Goal: Information Seeking & Learning: Find specific fact

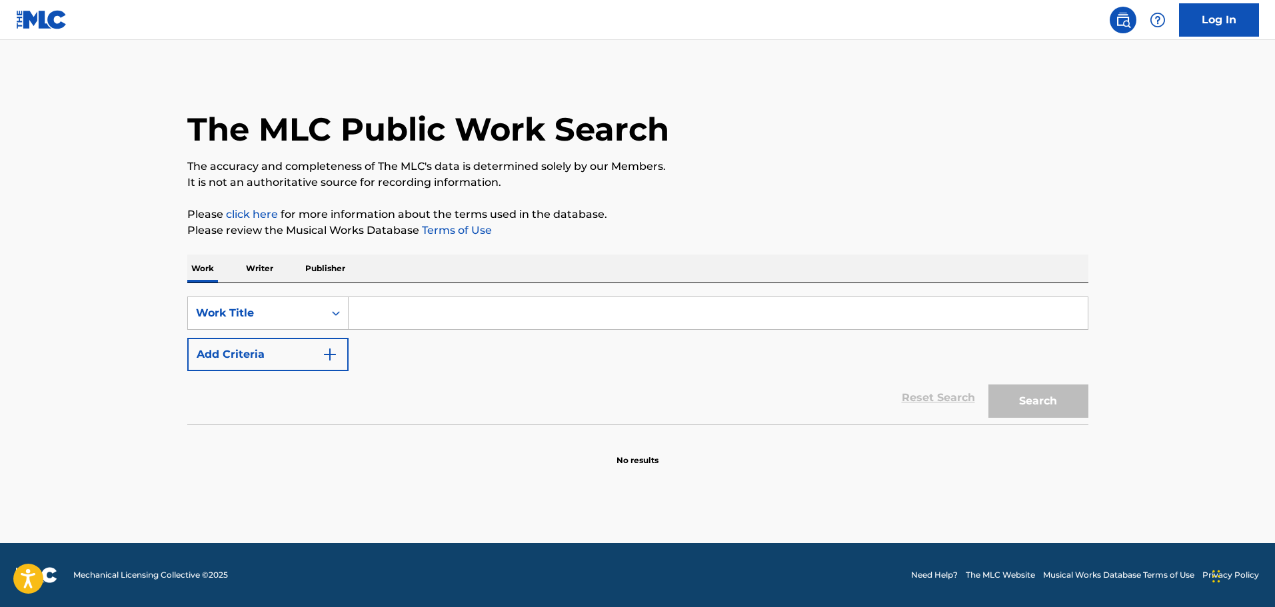
click at [390, 323] on input "Search Form" at bounding box center [718, 313] width 739 height 32
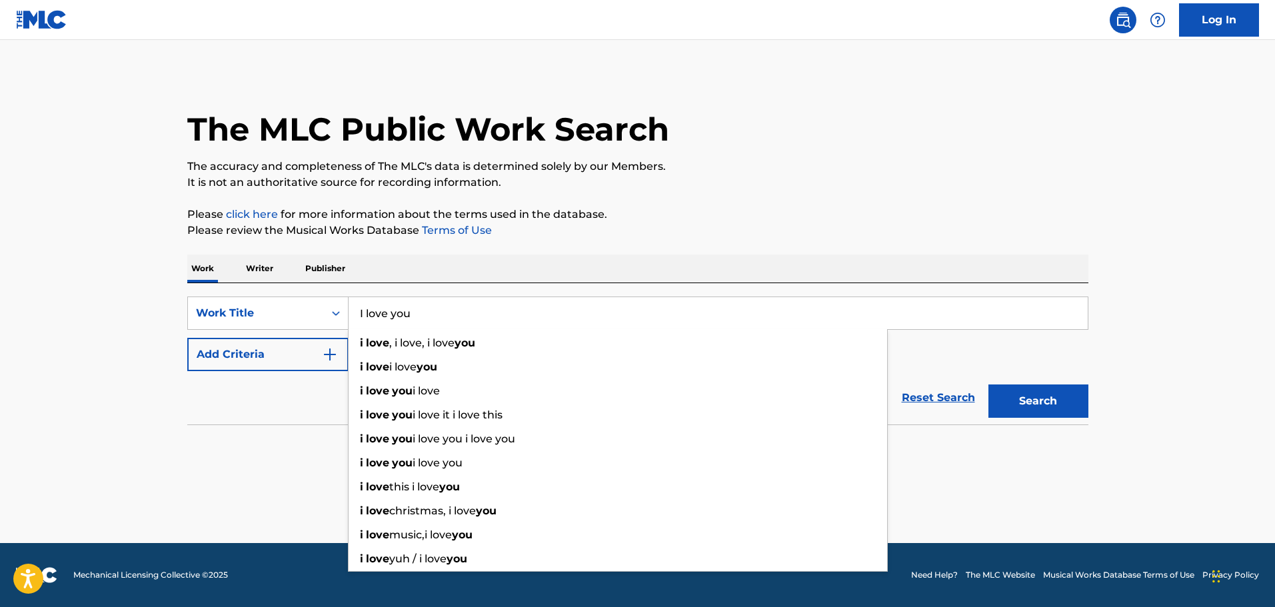
type input "I love you"
click at [243, 351] on button "Add Criteria" at bounding box center [267, 354] width 161 height 33
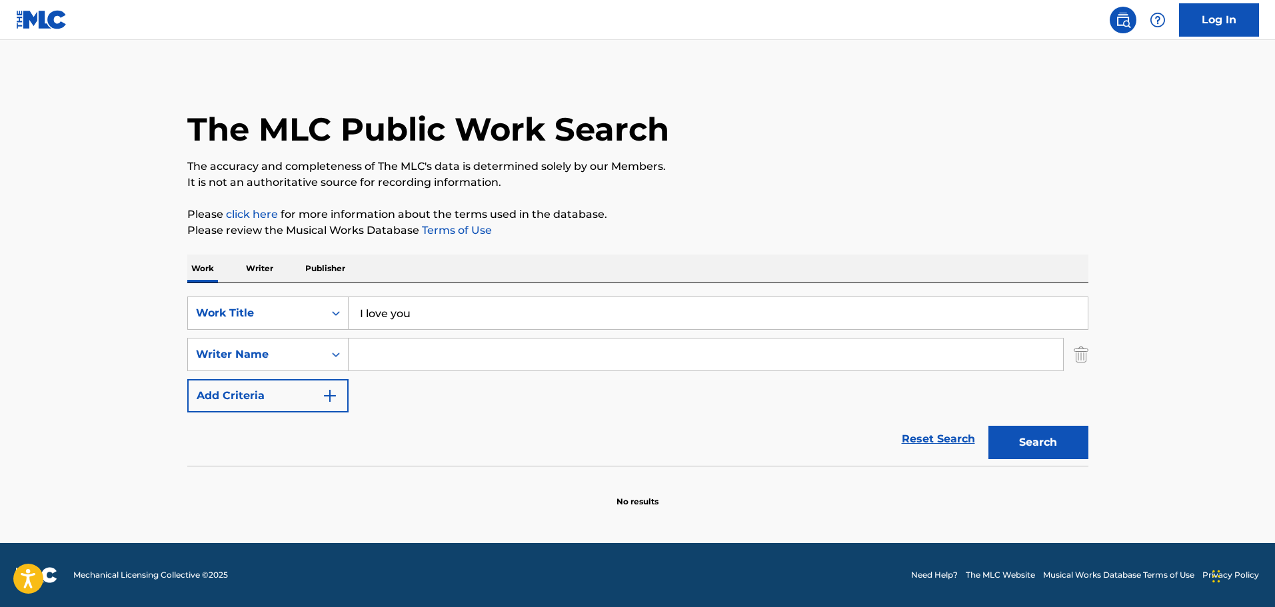
click at [366, 362] on input "Search Form" at bounding box center [706, 355] width 714 height 32
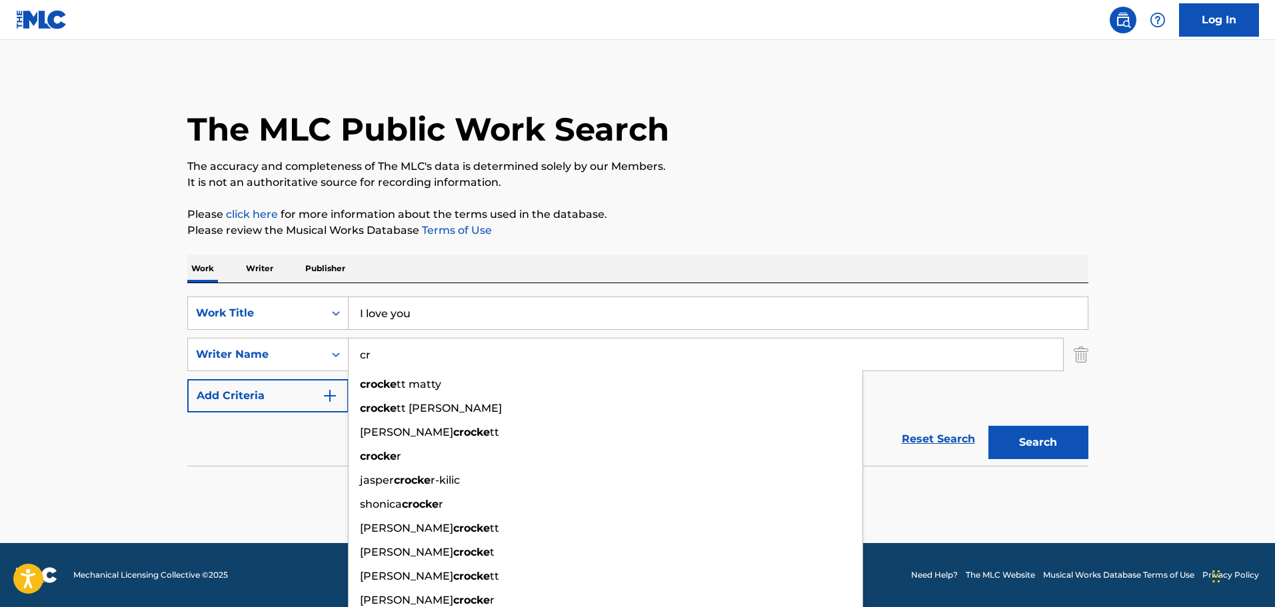
type input "c"
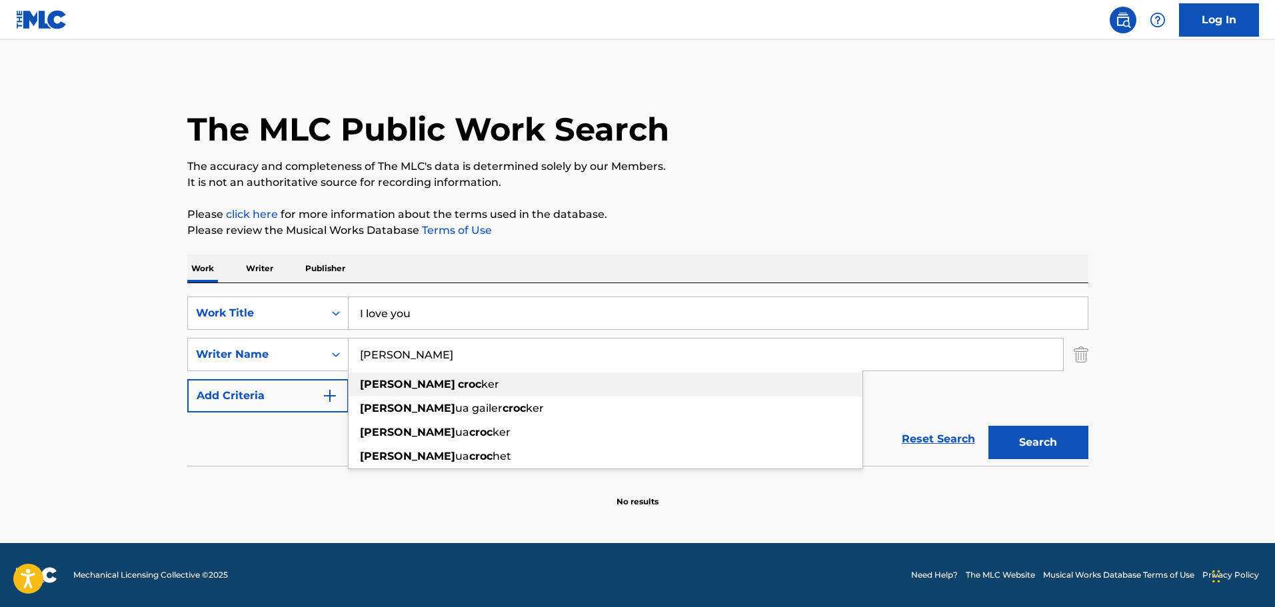
click at [458, 388] on strong "croc" at bounding box center [469, 384] width 23 height 13
type input "[PERSON_NAME]"
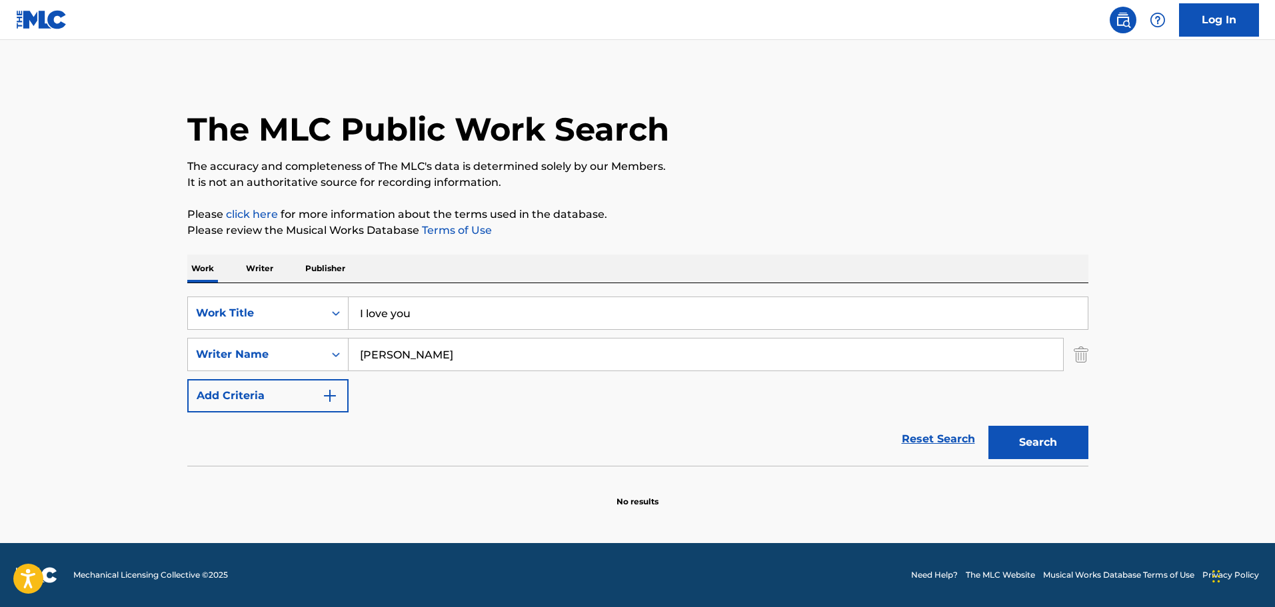
click at [1061, 448] on button "Search" at bounding box center [1038, 442] width 100 height 33
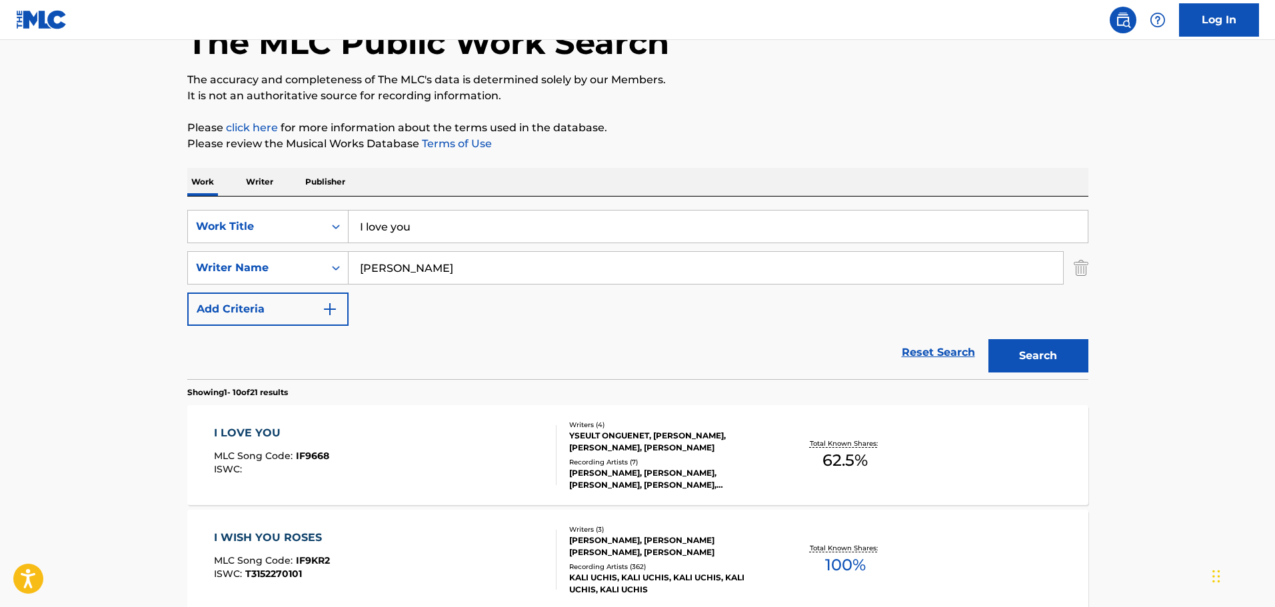
scroll to position [200, 0]
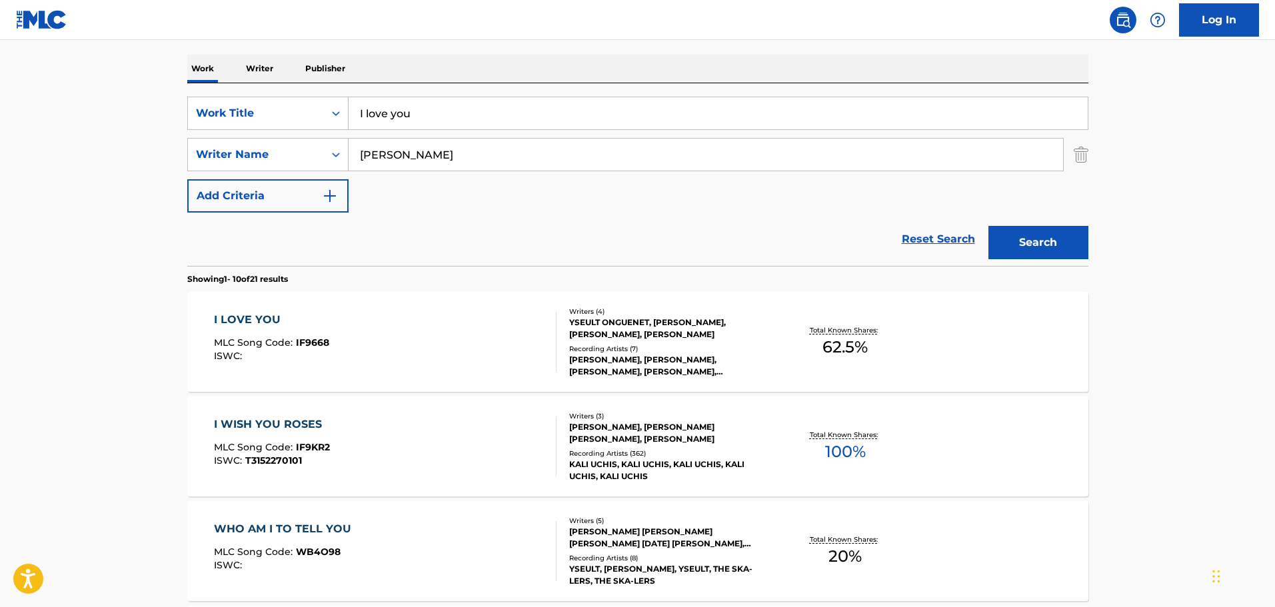
click at [419, 339] on div "I LOVE YOU MLC Song Code : IF9668 ISWC :" at bounding box center [385, 342] width 343 height 60
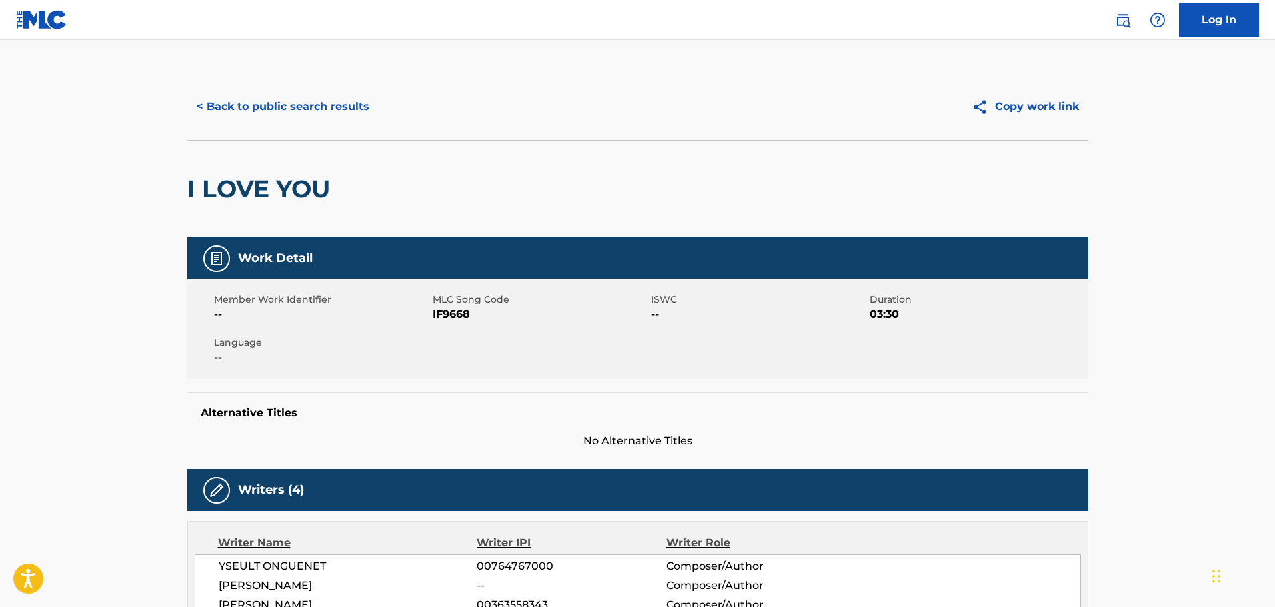
click at [247, 97] on button "< Back to public search results" at bounding box center [282, 106] width 191 height 33
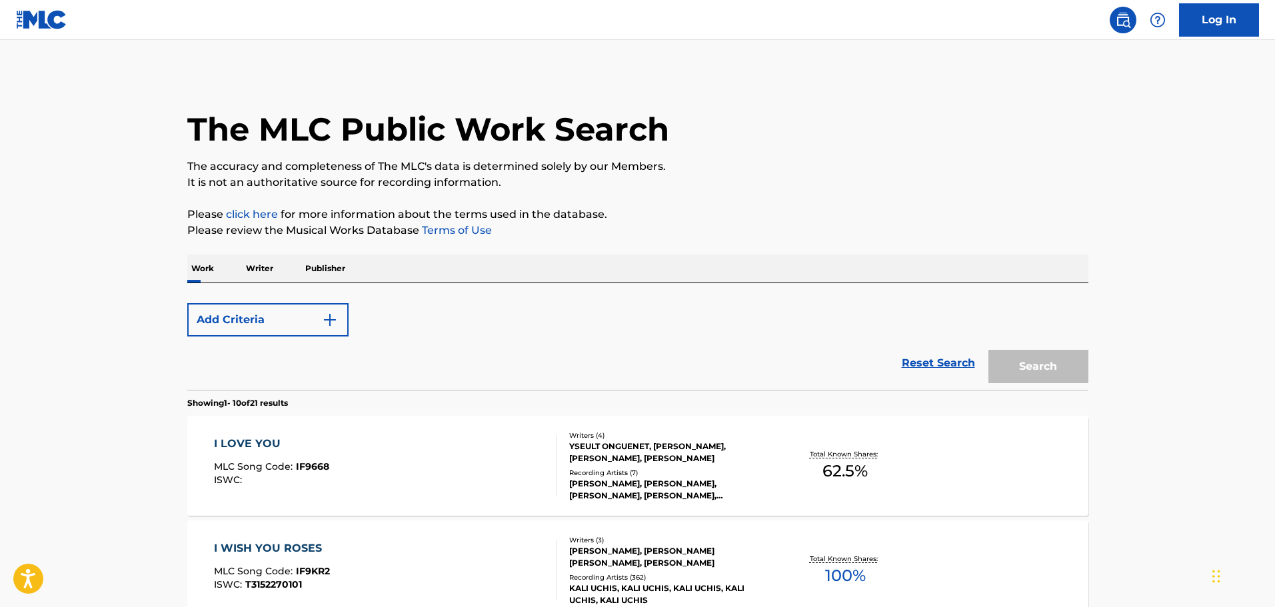
scroll to position [200, 0]
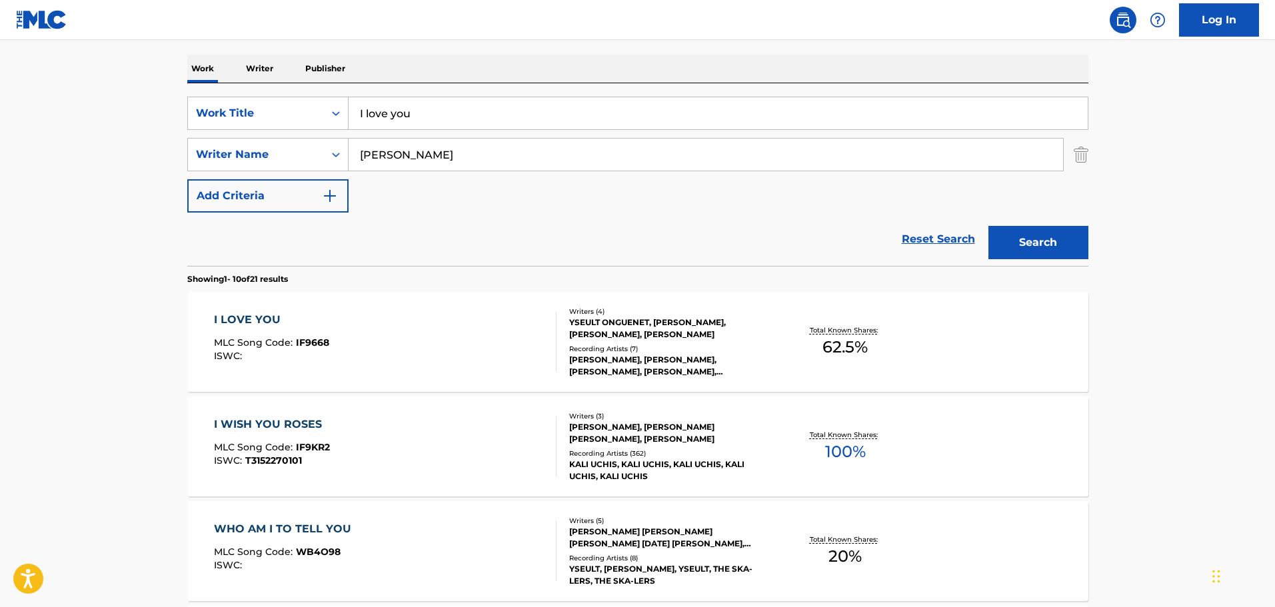
click at [235, 95] on div "SearchWithCriteriafee98d81-c6bc-4afe-ab08-daa0185ba91a Work Title I love you Se…" at bounding box center [637, 174] width 901 height 183
type input "widow's glow"
click at [409, 137] on strong "glow" at bounding box center [421, 143] width 27 height 13
drag, startPoint x: 444, startPoint y: 156, endPoint x: 229, endPoint y: 132, distance: 215.9
click at [233, 133] on div "SearchWithCriteriafee98d81-c6bc-4afe-ab08-daa0185ba91a Work Title widow's glow …" at bounding box center [637, 155] width 901 height 116
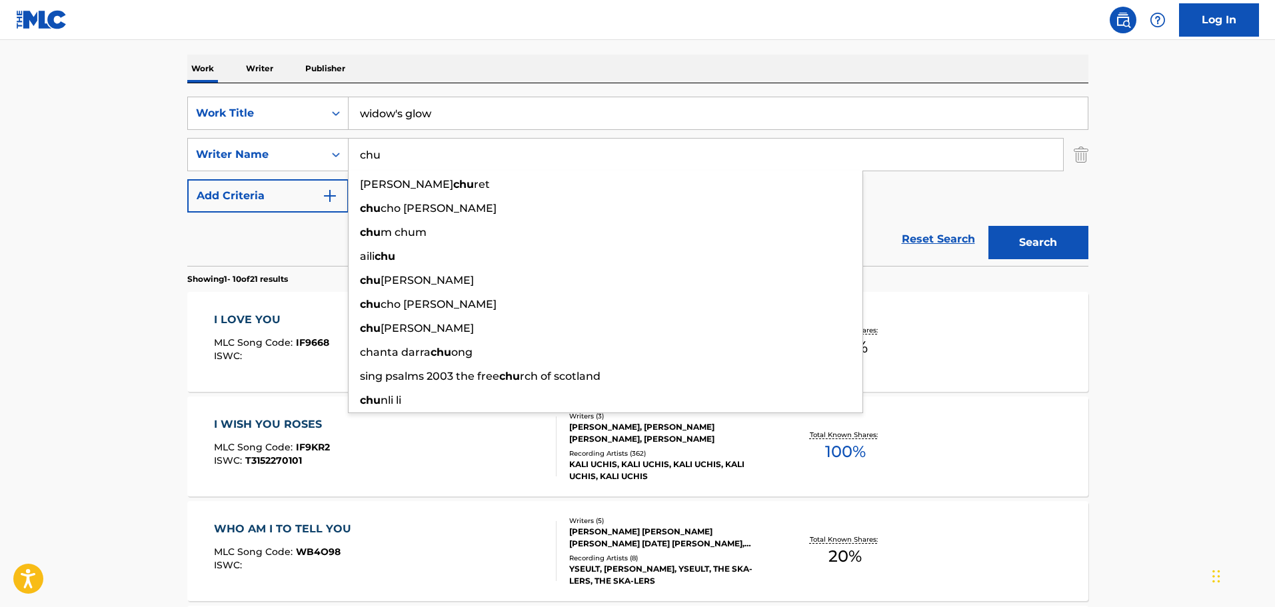
type input "chu"
click at [1047, 240] on button "Search" at bounding box center [1038, 242] width 100 height 33
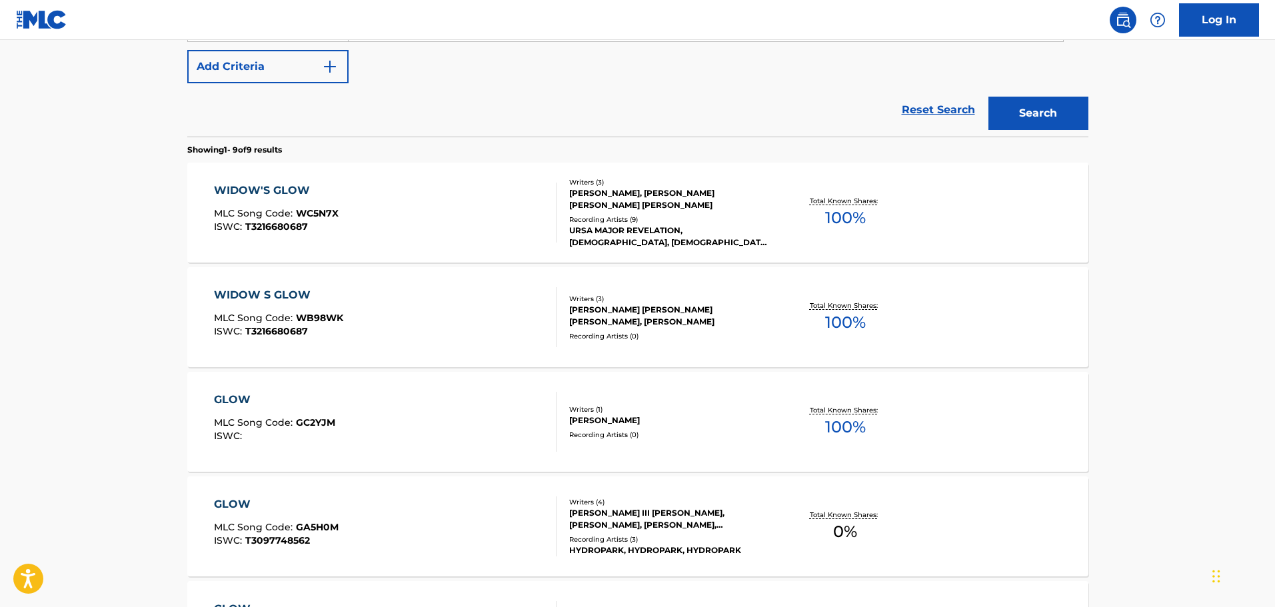
scroll to position [333, 0]
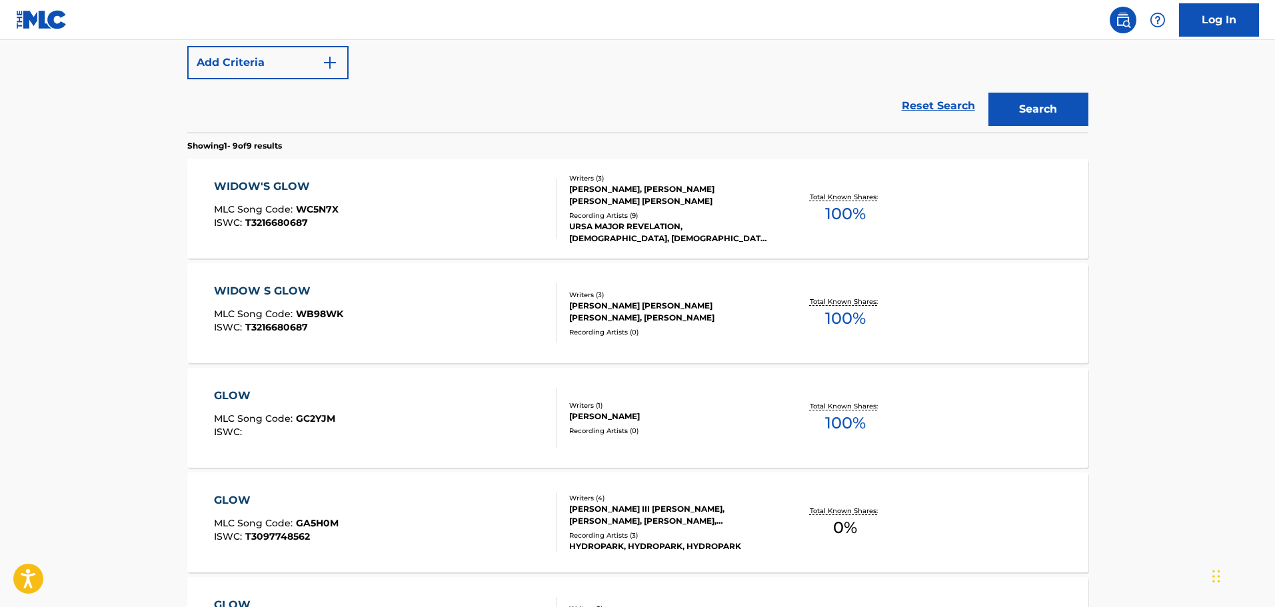
click at [397, 303] on div "WIDOW S GLOW MLC Song Code : WB98WK ISWC : T3216680687" at bounding box center [385, 313] width 343 height 60
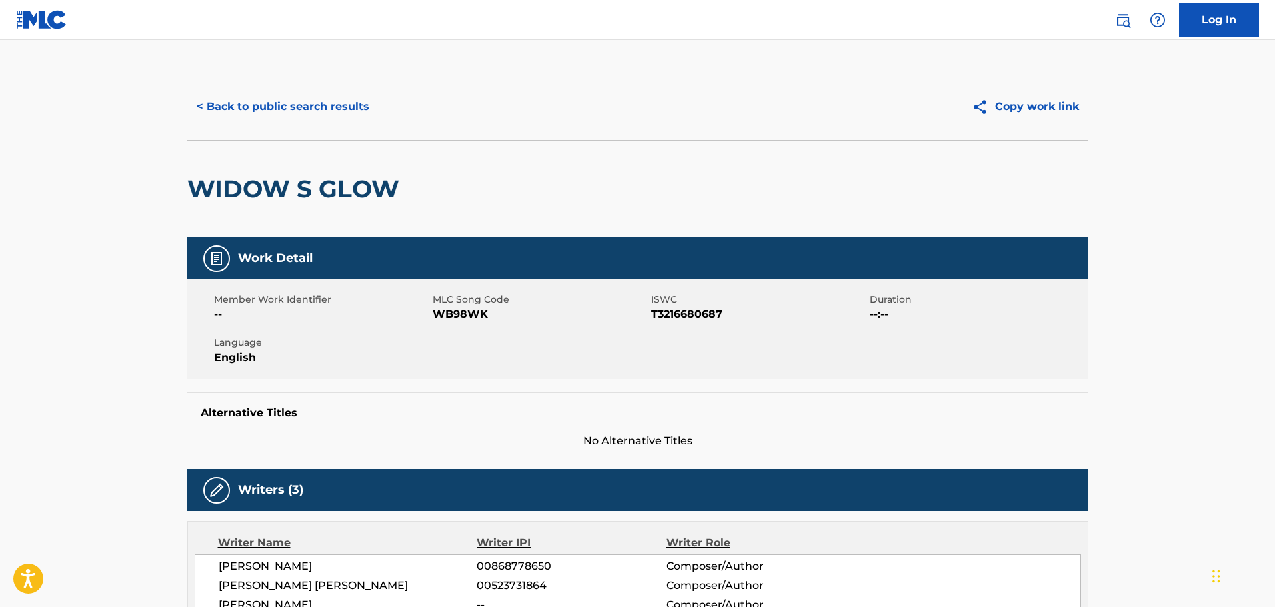
click at [253, 105] on button "< Back to public search results" at bounding box center [282, 106] width 191 height 33
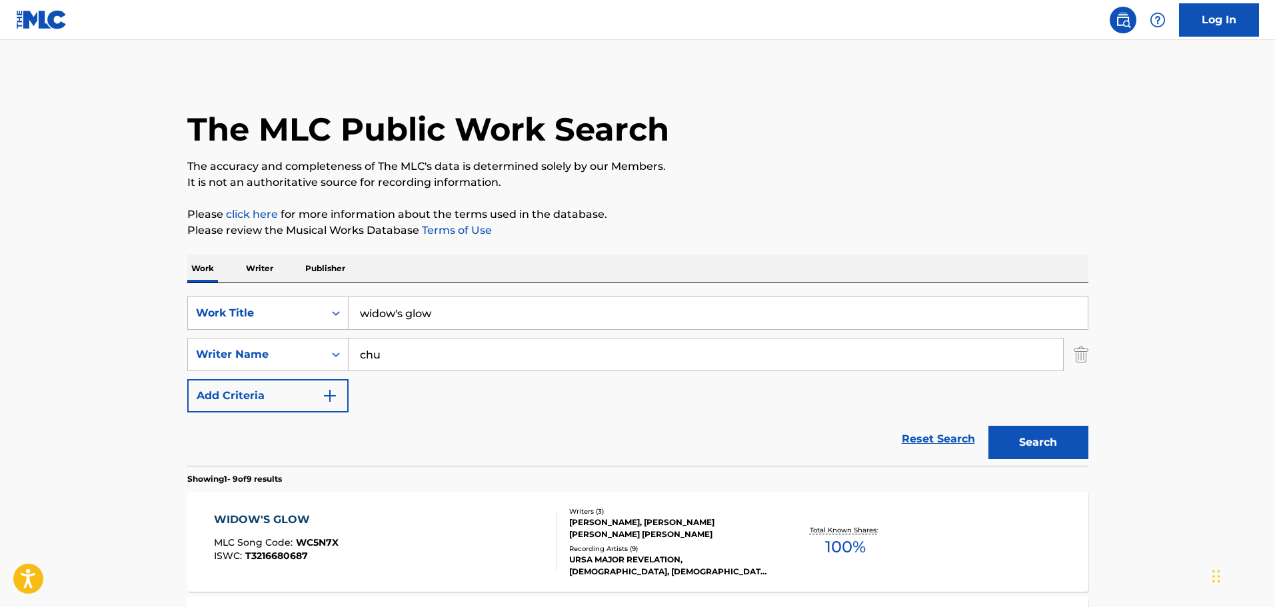
scroll to position [409, 0]
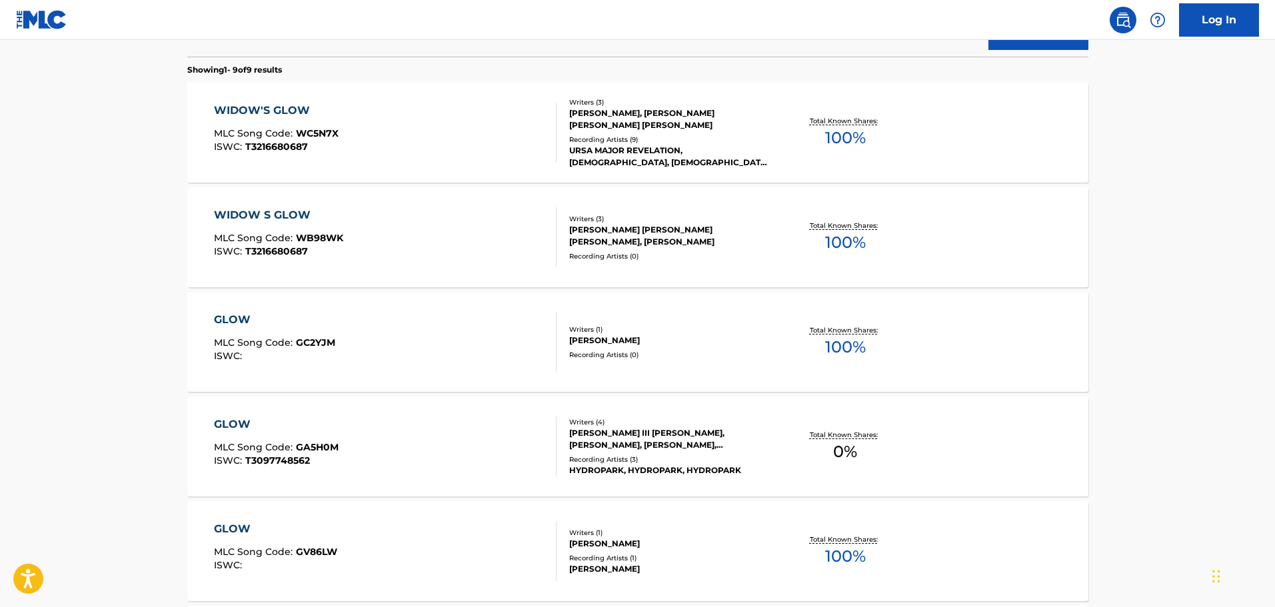
click at [318, 137] on span "WC5N7X" at bounding box center [317, 133] width 43 height 12
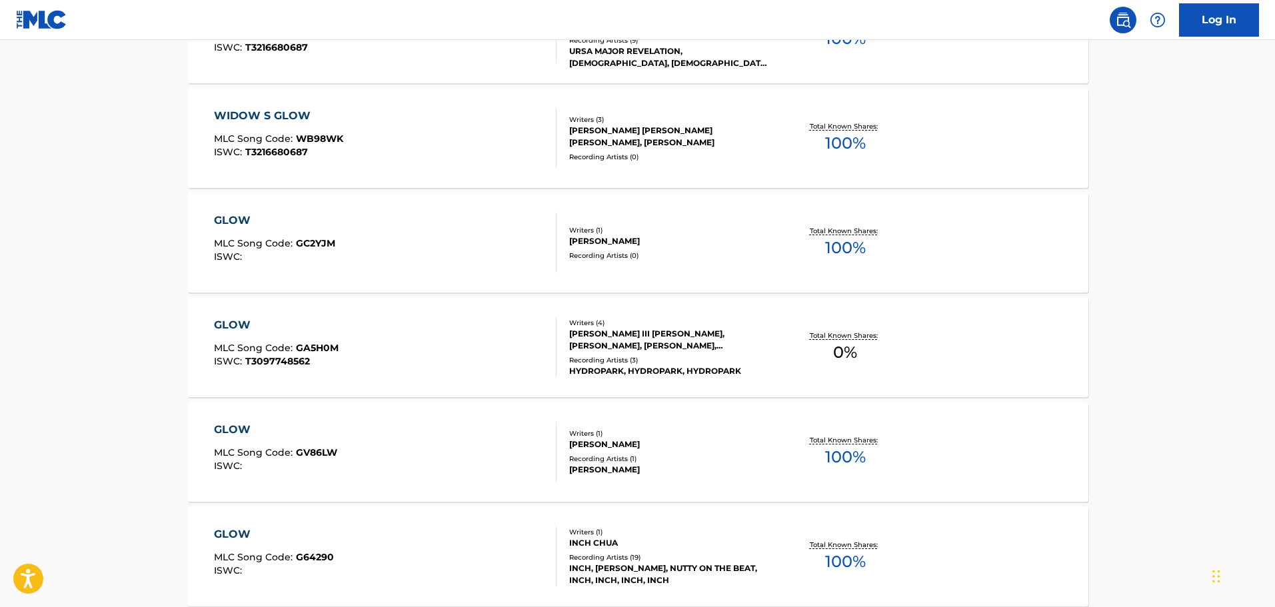
scroll to position [485, 0]
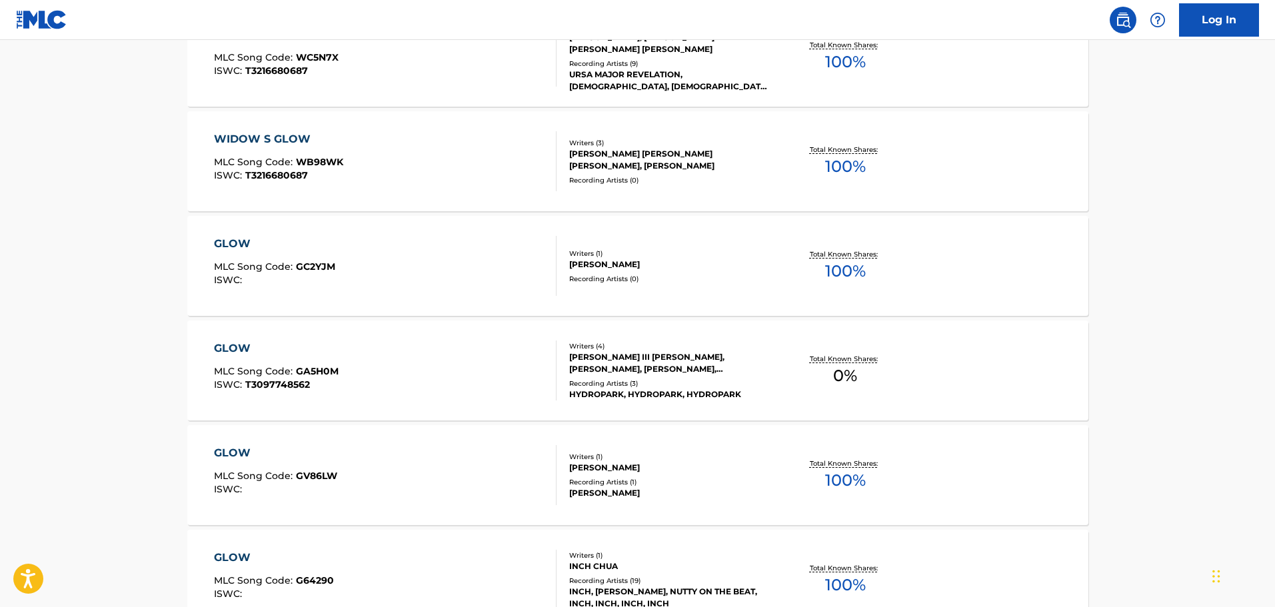
click at [454, 190] on div "WIDOW S GLOW MLC Song Code : WB98WK ISWC : T3216680687" at bounding box center [385, 161] width 343 height 60
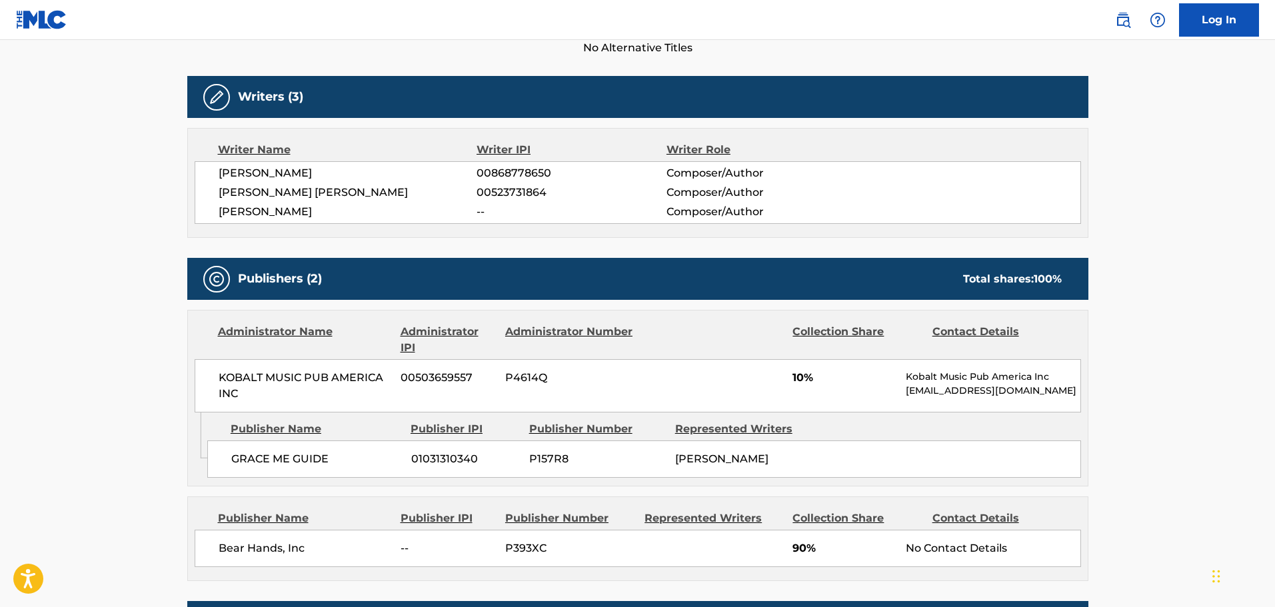
scroll to position [489, 0]
